Goal: Transaction & Acquisition: Download file/media

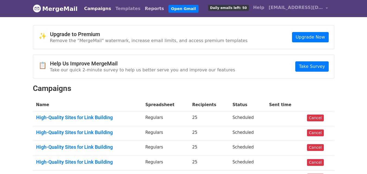
click at [143, 7] on link "Reports" at bounding box center [155, 8] width 24 height 11
click at [143, 9] on link "Reports" at bounding box center [155, 8] width 24 height 11
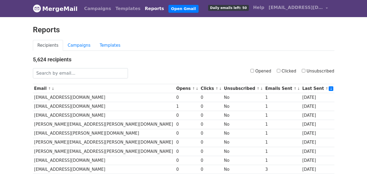
click at [281, 69] on label "Clicked" at bounding box center [287, 71] width 20 height 6
click at [281, 69] on input "Clicked" at bounding box center [279, 71] width 4 height 4
checkbox input "true"
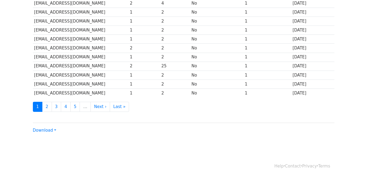
scroll to position [269, 0]
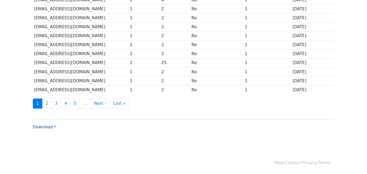
click at [40, 127] on link "Download" at bounding box center [44, 127] width 23 height 5
click at [48, 136] on link "CSV" at bounding box center [54, 137] width 43 height 9
